Goal: Find specific page/section: Find specific page/section

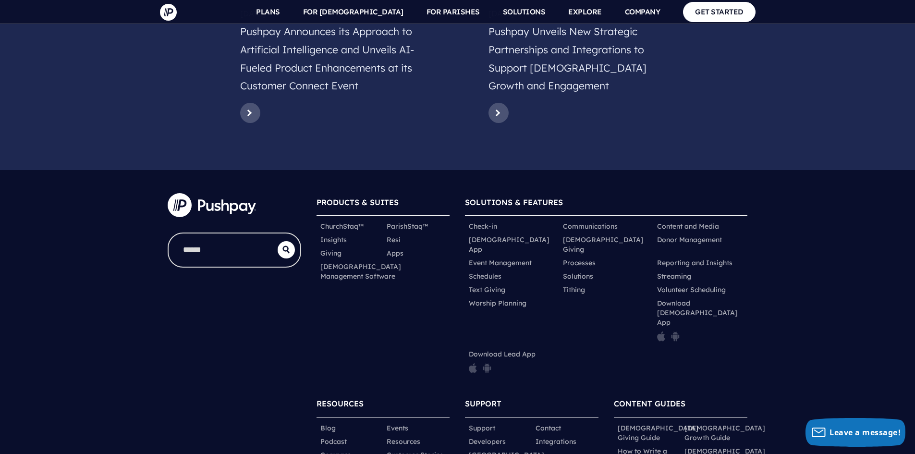
scroll to position [4658, 0]
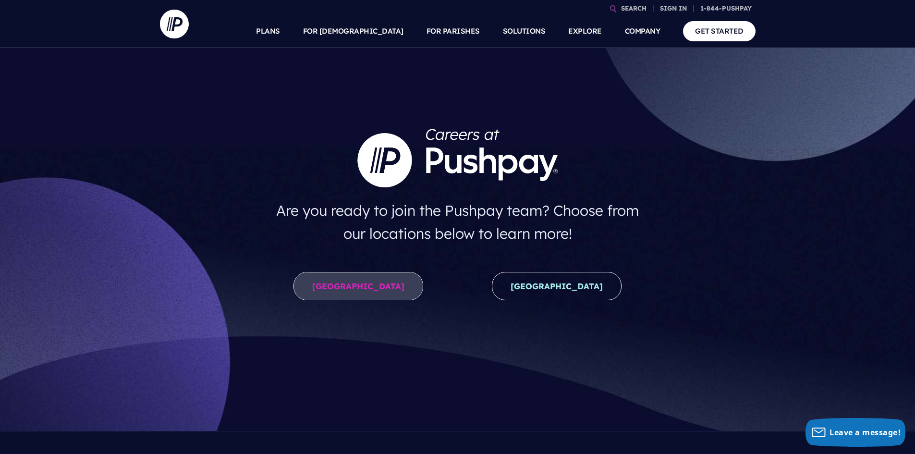
click at [368, 285] on link "United States" at bounding box center [358, 286] width 130 height 28
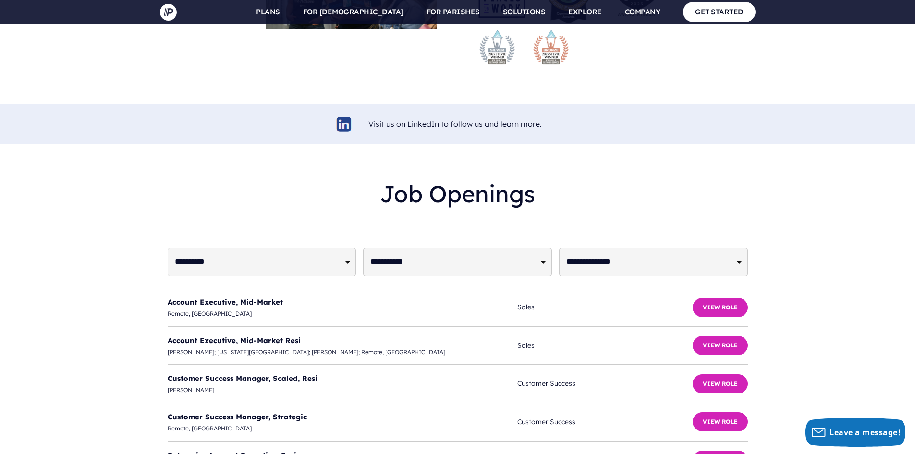
scroll to position [2257, 0]
